Goal: Task Accomplishment & Management: Use online tool/utility

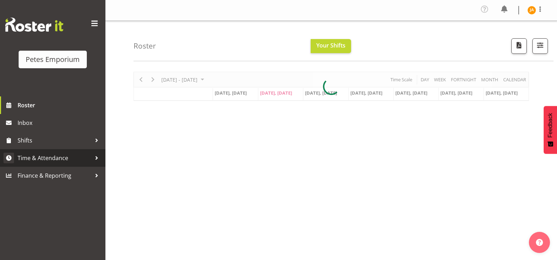
click at [58, 162] on span "Time & Attendance" at bounding box center [55, 158] width 74 height 11
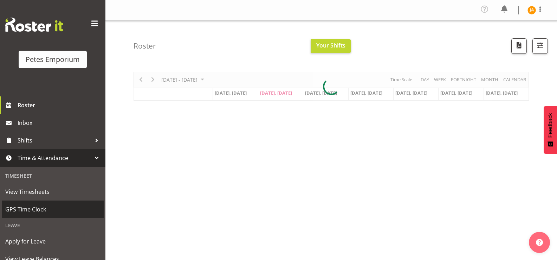
click at [34, 204] on span "GPS Time Clock" at bounding box center [52, 209] width 95 height 11
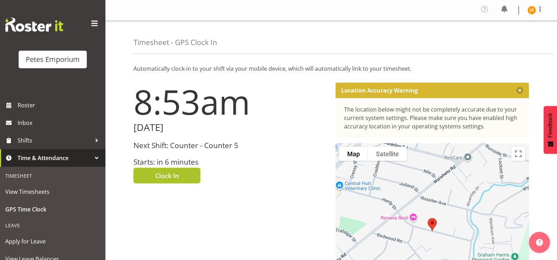
click at [178, 177] on span "Clock In" at bounding box center [167, 175] width 24 height 9
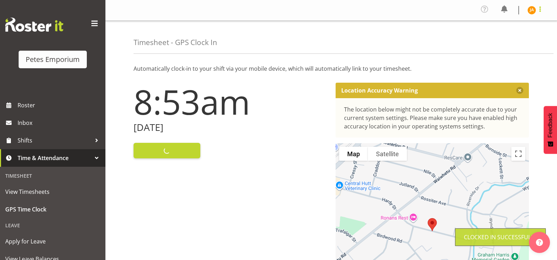
click at [542, 10] on span at bounding box center [540, 9] width 8 height 8
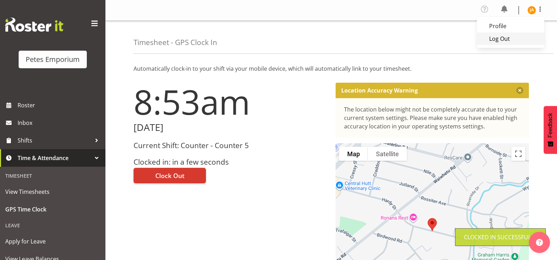
click at [504, 44] on link "Log Out" at bounding box center [511, 38] width 68 height 13
